Goal: Information Seeking & Learning: Learn about a topic

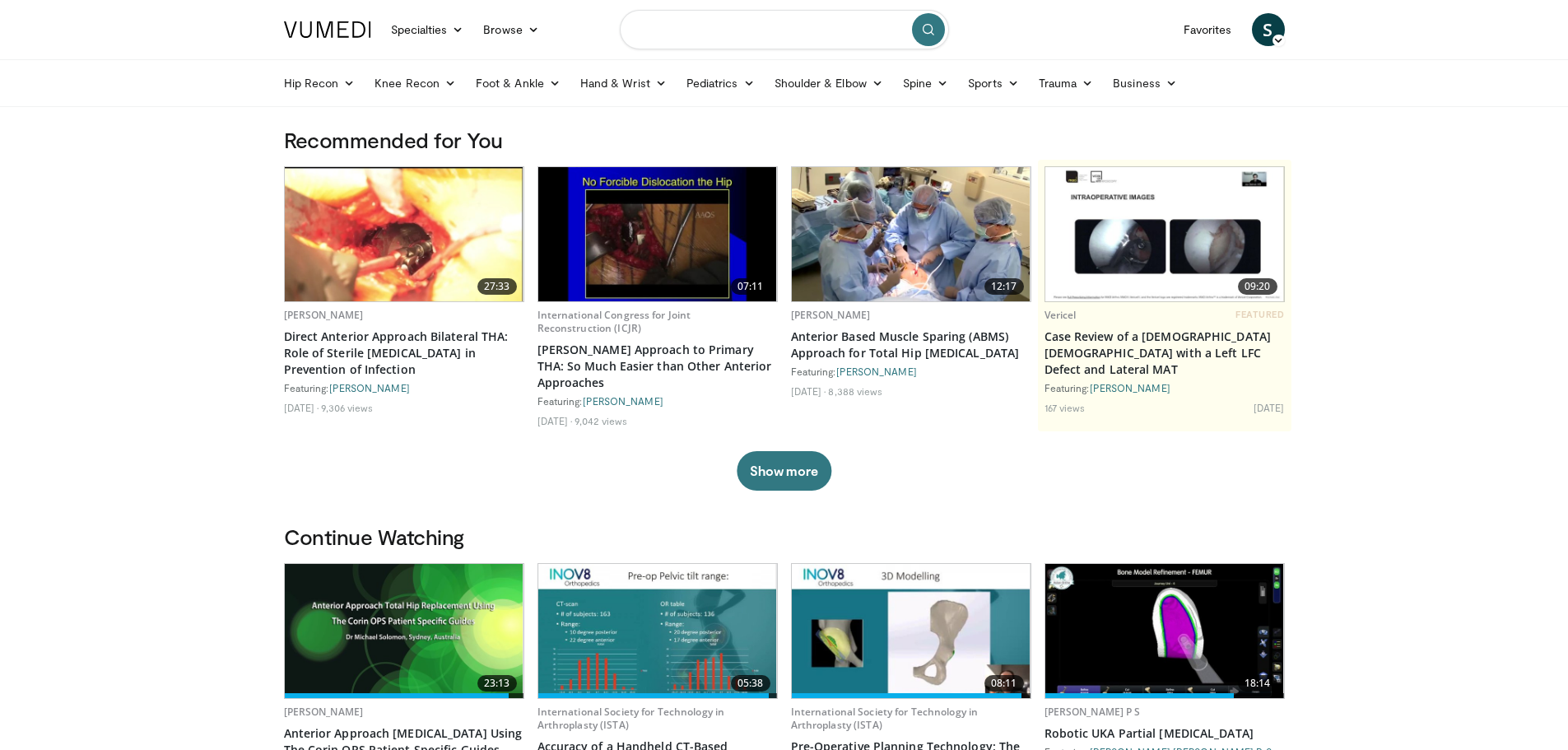
click at [669, 36] on input "Search topics, interventions" at bounding box center [784, 30] width 330 height 40
type input "*****"
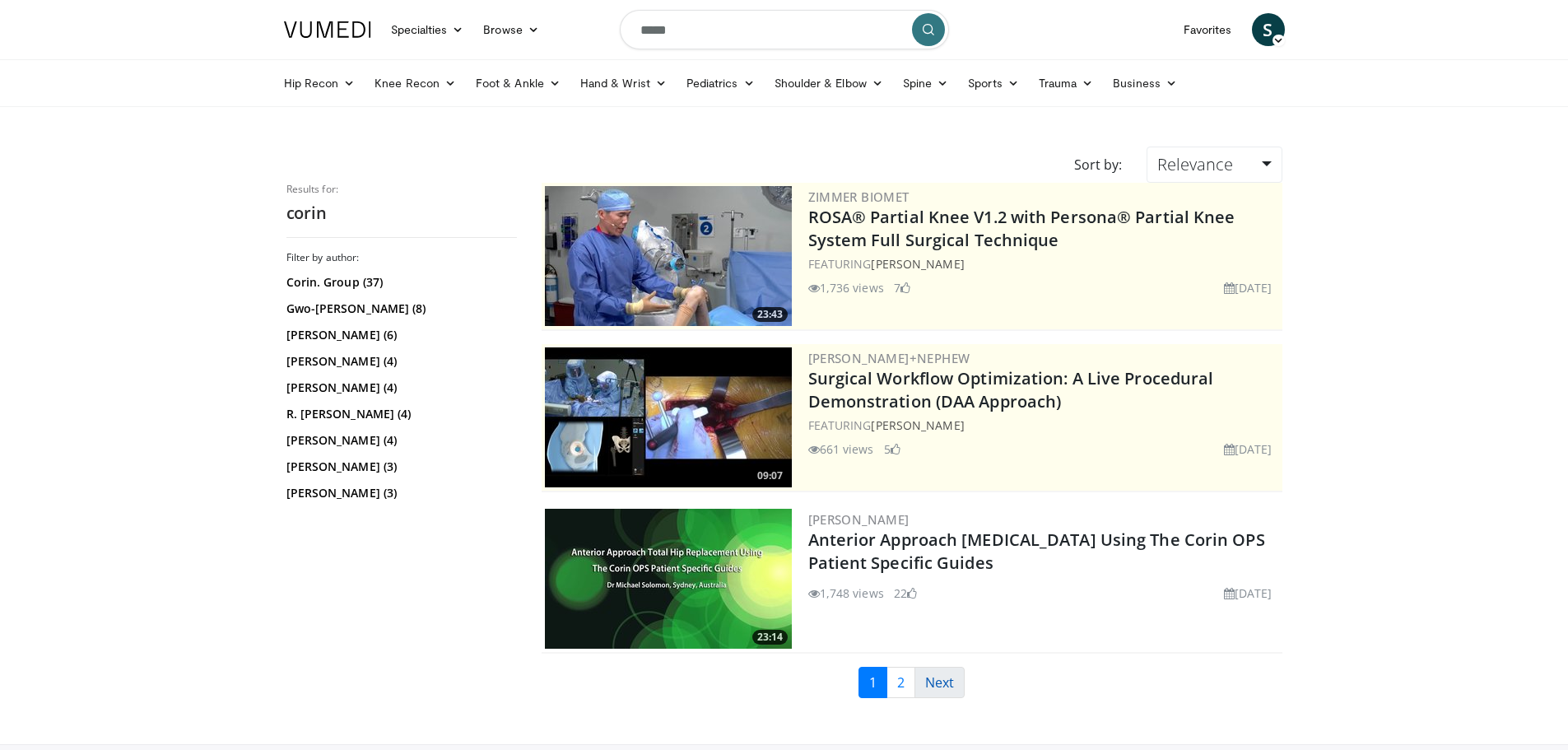
click at [946, 686] on link "Next" at bounding box center [939, 683] width 50 height 32
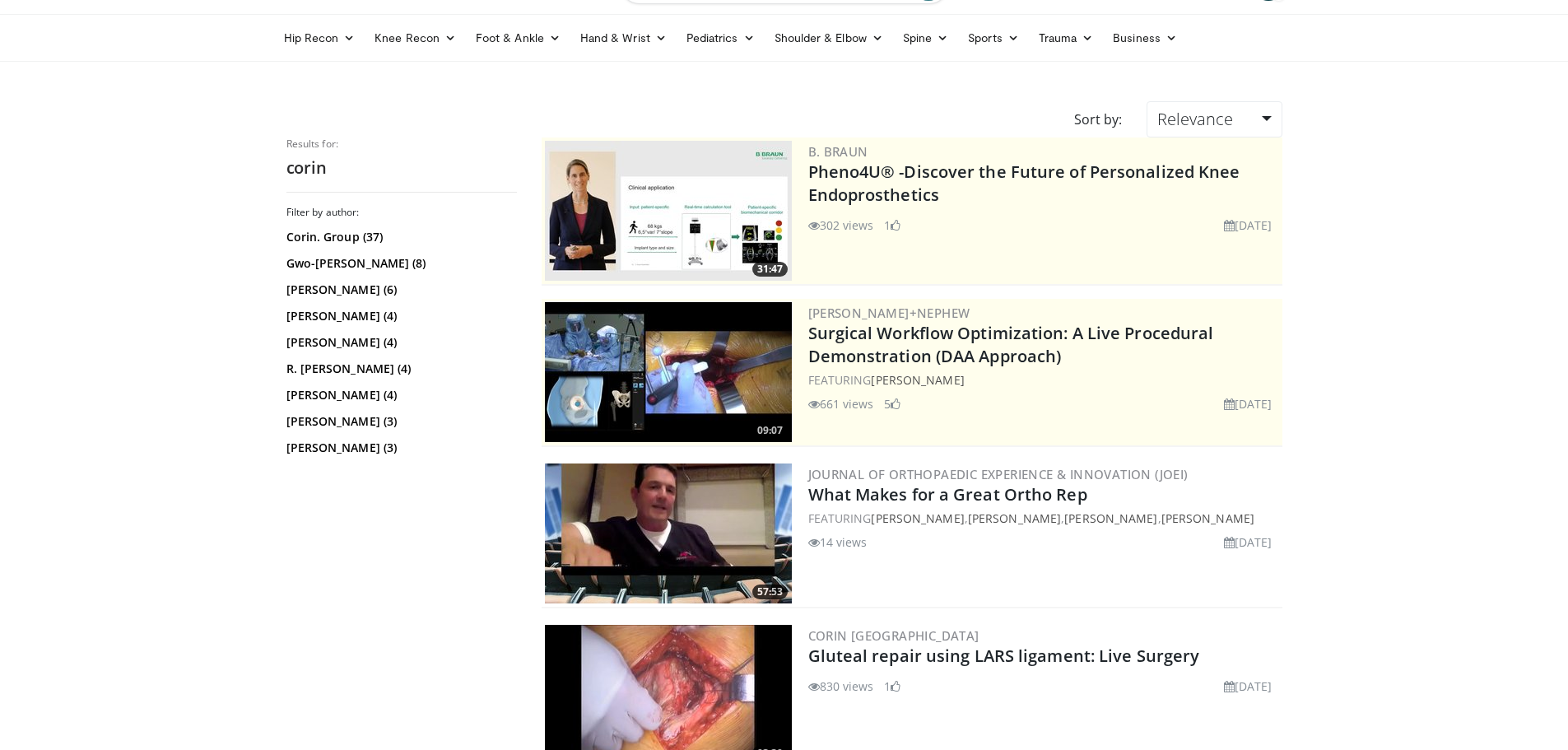
scroll to position [82, 0]
